Goal: Task Accomplishment & Management: Manage account settings

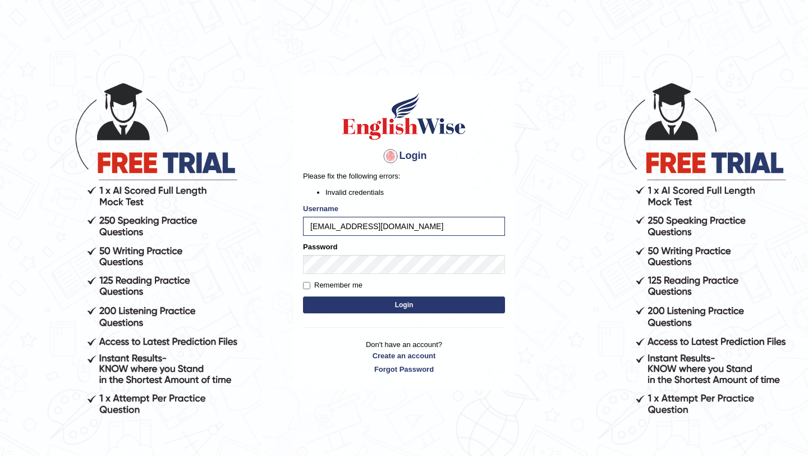
click at [396, 303] on button "Login" at bounding box center [404, 304] width 202 height 17
click at [334, 301] on button "Login" at bounding box center [404, 304] width 202 height 17
click at [301, 285] on div "Login Please fix the following errors: Invalid credentials Username manishadrmz…" at bounding box center [404, 233] width 221 height 314
click at [306, 285] on input "Remember me" at bounding box center [306, 285] width 7 height 7
checkbox input "true"
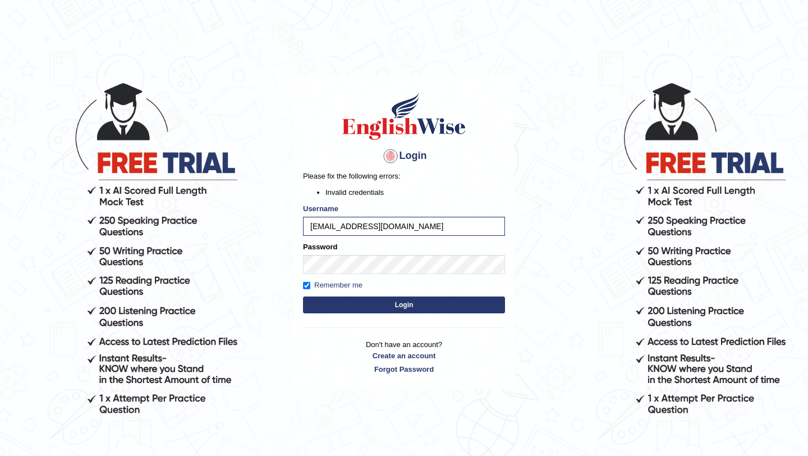
click at [347, 300] on button "Login" at bounding box center [404, 304] width 202 height 17
click at [393, 159] on div at bounding box center [391, 156] width 18 height 18
click at [306, 286] on input "Remember me" at bounding box center [306, 285] width 7 height 7
checkbox input "false"
click at [443, 196] on li "Invalid credentials" at bounding box center [416, 192] width 180 height 11
